Goal: Task Accomplishment & Management: Manage account settings

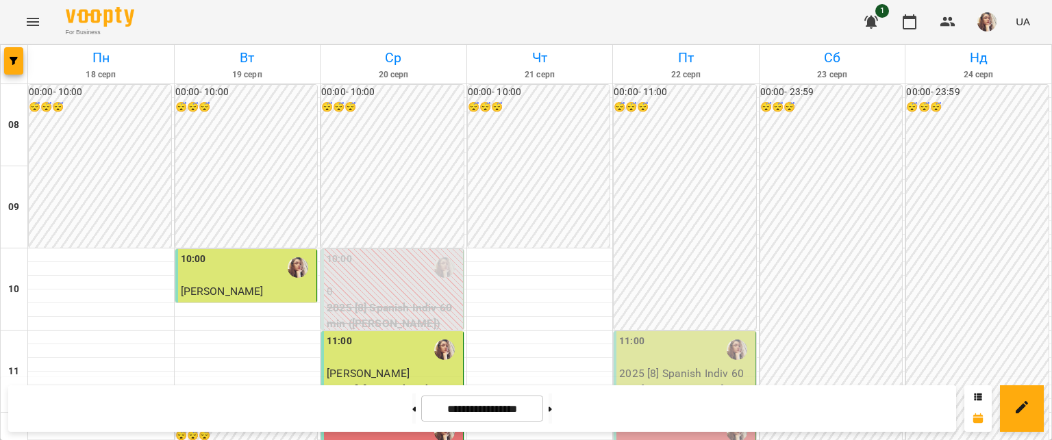
scroll to position [386, 0]
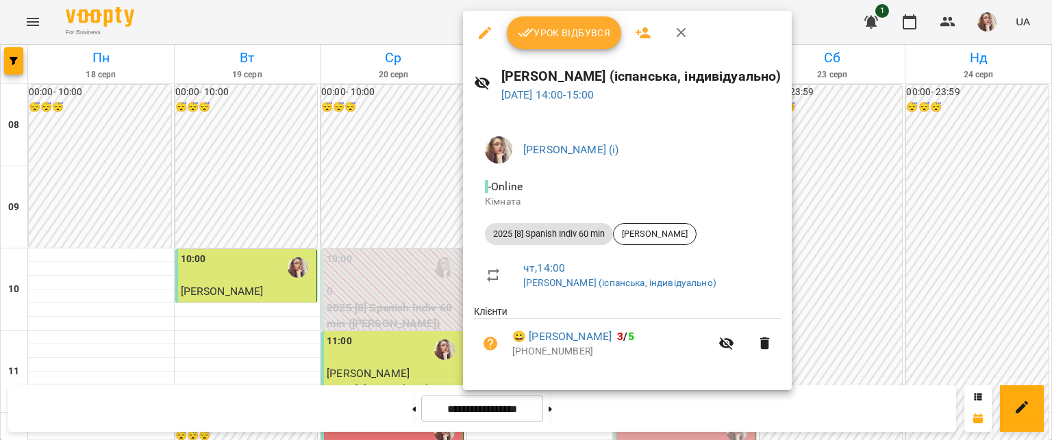
click at [559, 29] on span "Урок відбувся" at bounding box center [564, 33] width 93 height 16
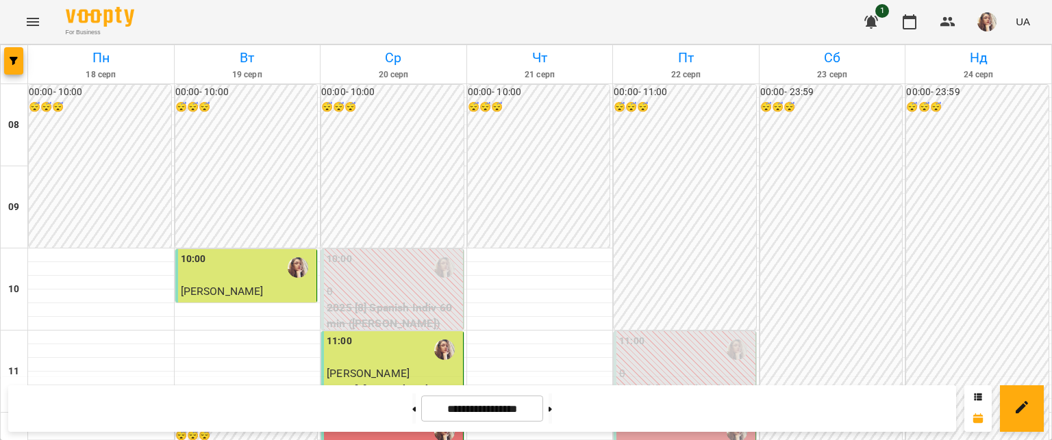
scroll to position [616, 0]
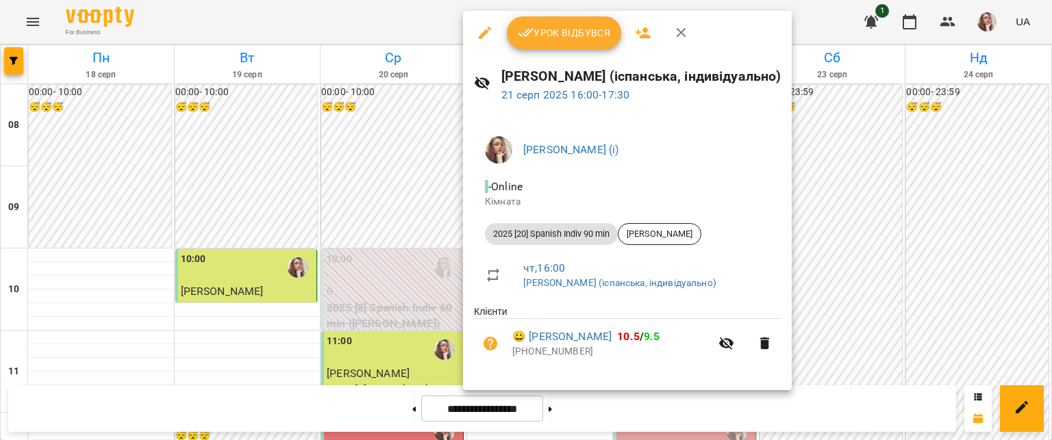
click at [559, 43] on button "Урок відбувся" at bounding box center [564, 32] width 115 height 33
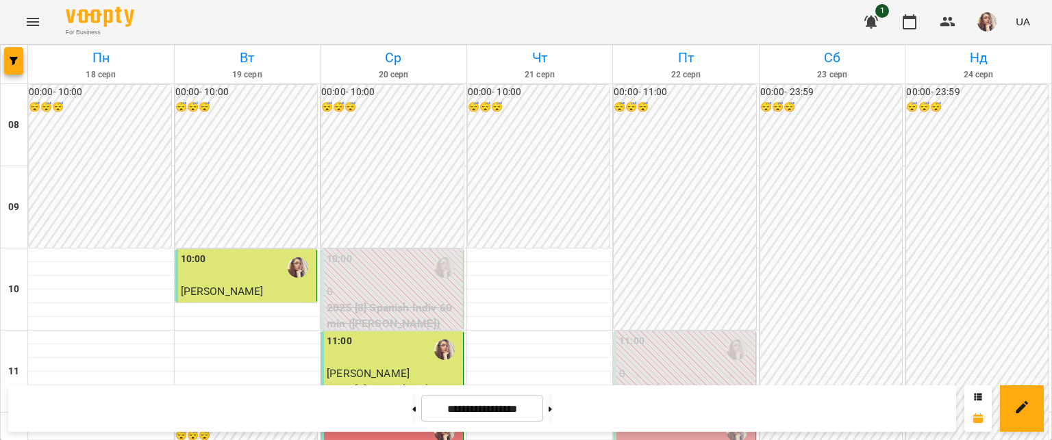
scroll to position [616, 0]
